Goal: Task Accomplishment & Management: Use online tool/utility

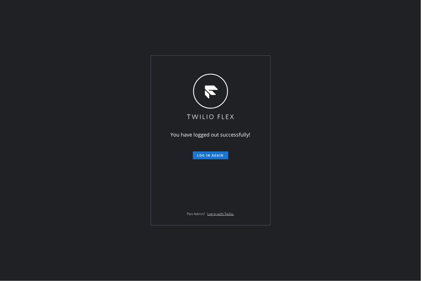
click at [213, 156] on span "Log in again" at bounding box center [211, 155] width 26 height 4
click at [391, 201] on div "You have logged out successfully! Log in again Flex Admin? Log in with Twilio." at bounding box center [210, 140] width 421 height 281
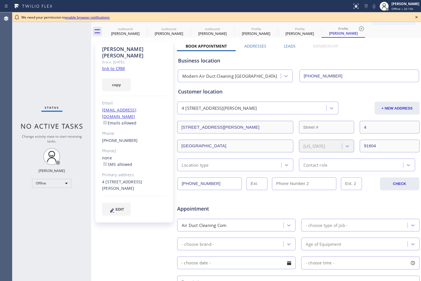
type input "[PHONE_NUMBER]"
click at [392, 2] on div "[PERSON_NAME]" at bounding box center [406, 3] width 28 height 5
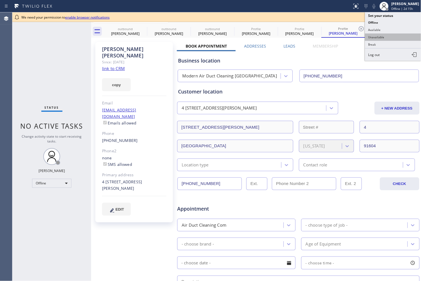
click at [394, 38] on button "Unavailable" at bounding box center [393, 36] width 56 height 7
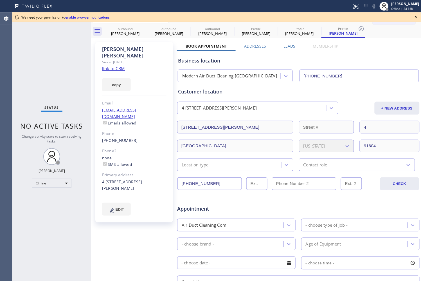
click at [377, 53] on div "Business location Modern Air Duct Cleaning [GEOGRAPHIC_DATA] [PHONE_NUMBER]" at bounding box center [298, 66] width 243 height 31
drag, startPoint x: 364, startPoint y: 60, endPoint x: 346, endPoint y: 58, distance: 18.2
click at [364, 60] on div "Business location" at bounding box center [298, 61] width 241 height 8
click at [42, 72] on div "Status No active tasks Change activity state to start receiving tasks. [PERSON_…" at bounding box center [51, 146] width 79 height 268
